Goal: Task Accomplishment & Management: Use online tool/utility

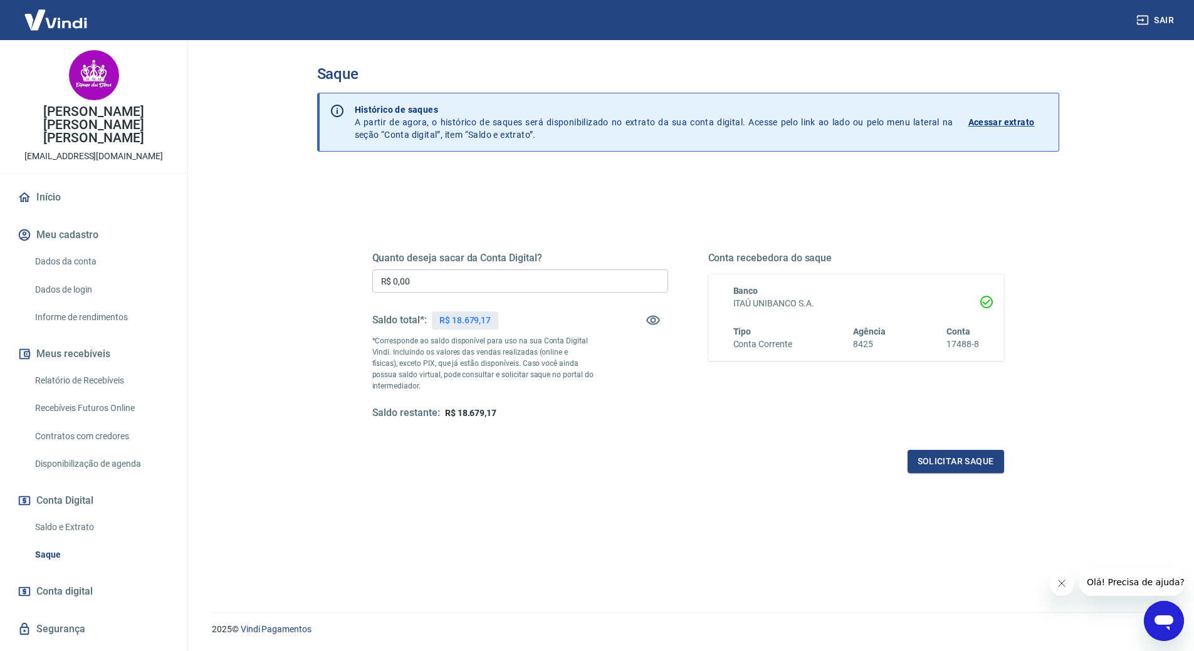
click at [605, 277] on input "R$ 0,00" at bounding box center [520, 280] width 296 height 23
